Goal: Find specific page/section: Find specific page/section

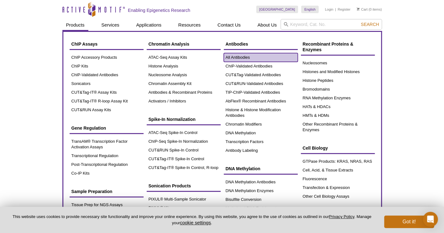
click at [258, 56] on link "All Antibodies" at bounding box center [261, 57] width 74 height 9
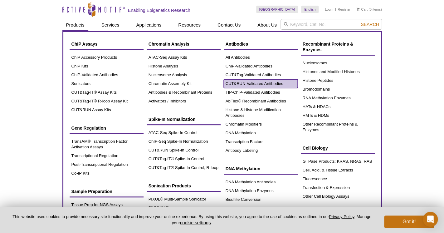
click at [259, 83] on link "CUT&RUN-Validated Antibodies" at bounding box center [261, 83] width 74 height 9
click at [274, 84] on link "CUT&RUN-Validated Antibodies" at bounding box center [261, 83] width 74 height 9
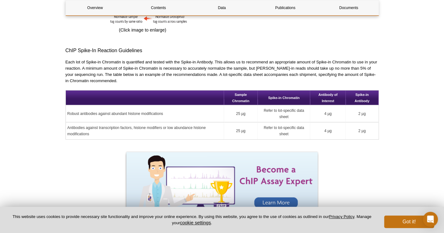
scroll to position [612, 0]
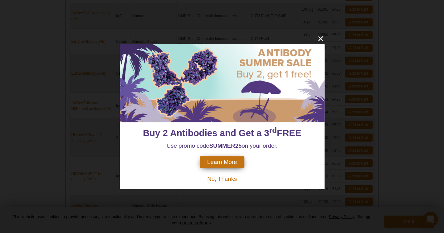
scroll to position [350, 0]
click at [321, 38] on icon "close" at bounding box center [320, 38] width 5 height 5
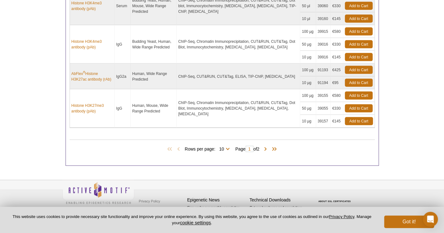
scroll to position [481, 0]
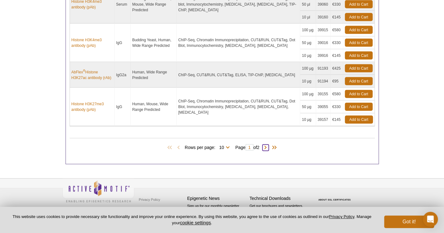
click at [269, 146] on span at bounding box center [265, 147] width 6 height 6
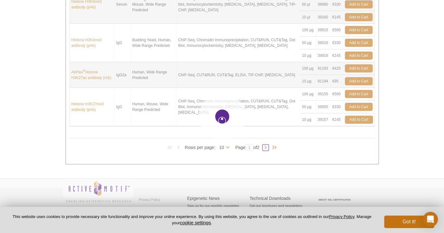
type input "2"
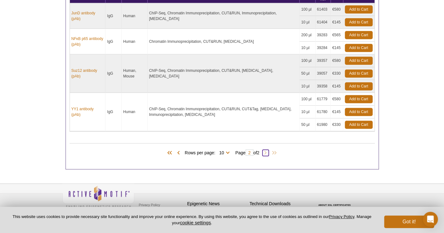
scroll to position [302, 0]
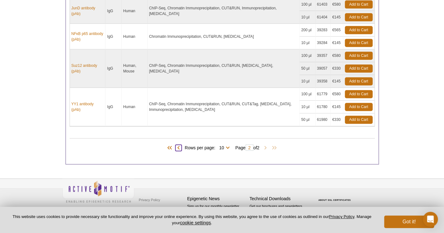
click at [179, 147] on span at bounding box center [178, 147] width 6 height 6
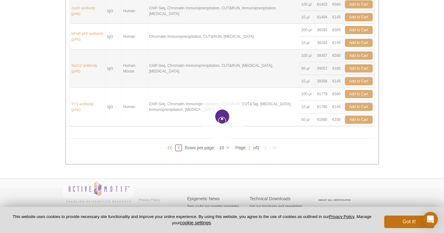
type input "1"
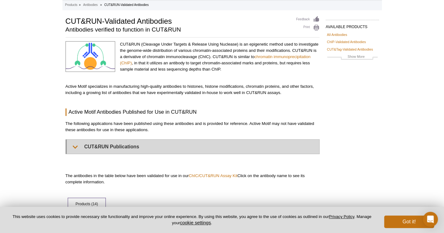
scroll to position [0, 0]
